Goal: Information Seeking & Learning: Learn about a topic

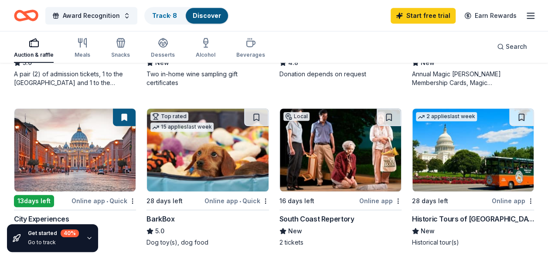
scroll to position [265, 0]
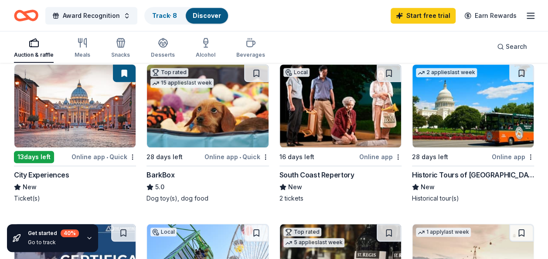
click at [55, 123] on img at bounding box center [74, 106] width 121 height 83
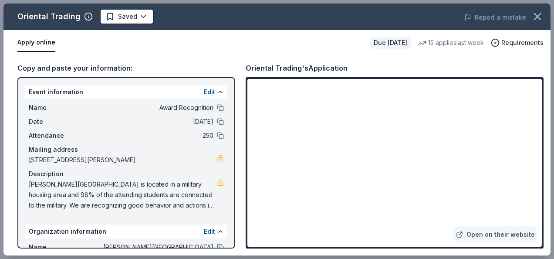
scroll to position [68, 0]
